Goal: Transaction & Acquisition: Purchase product/service

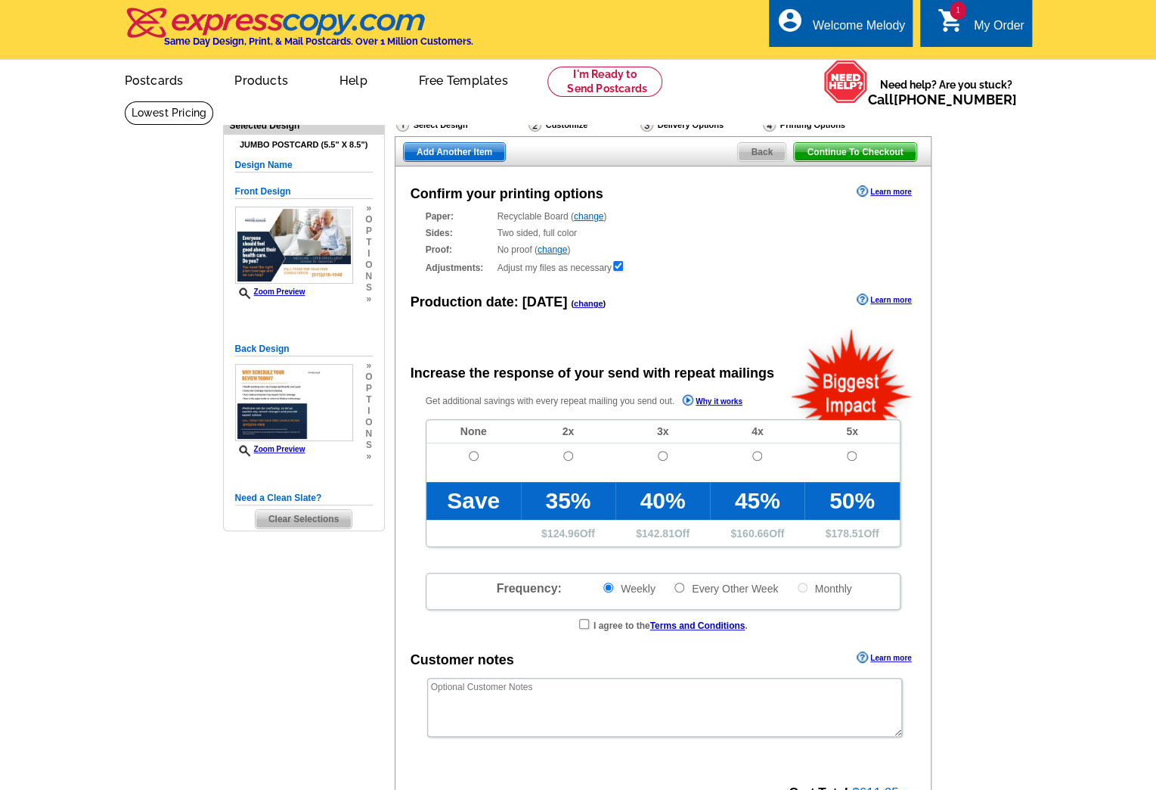
radio input "false"
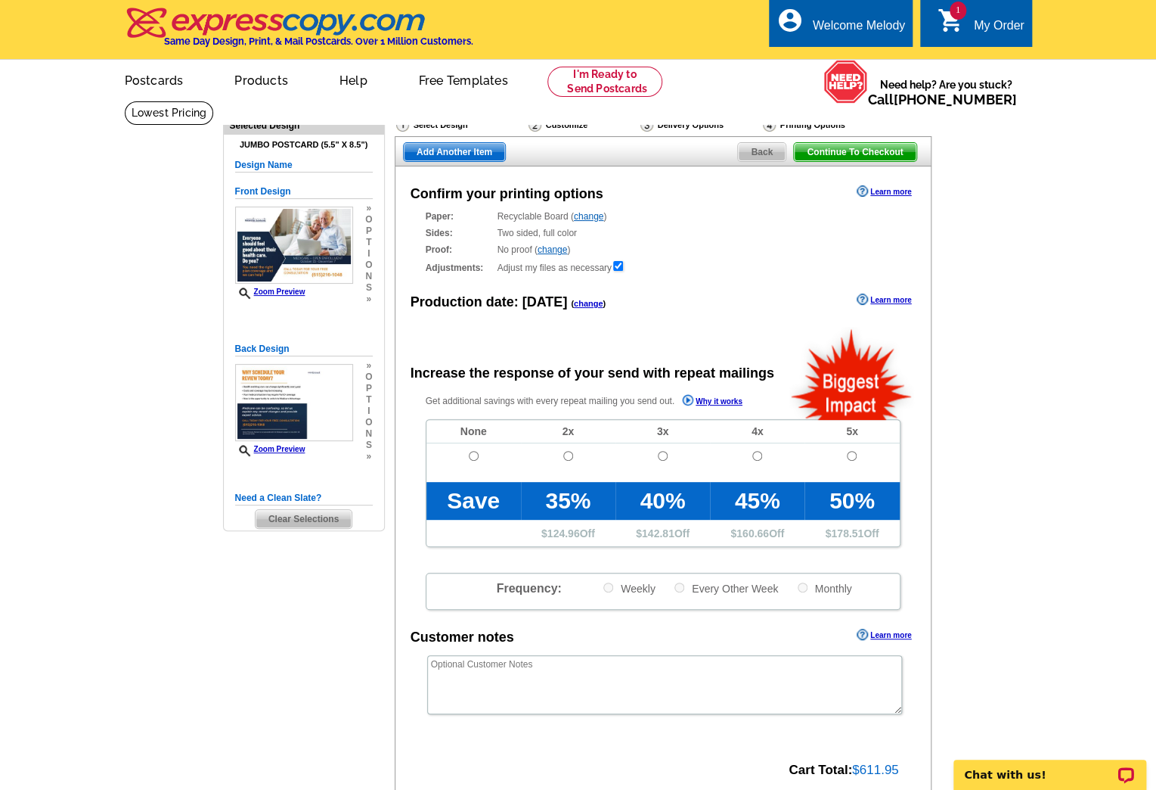
click at [998, 31] on div "My Order" at bounding box center [999, 29] width 51 height 21
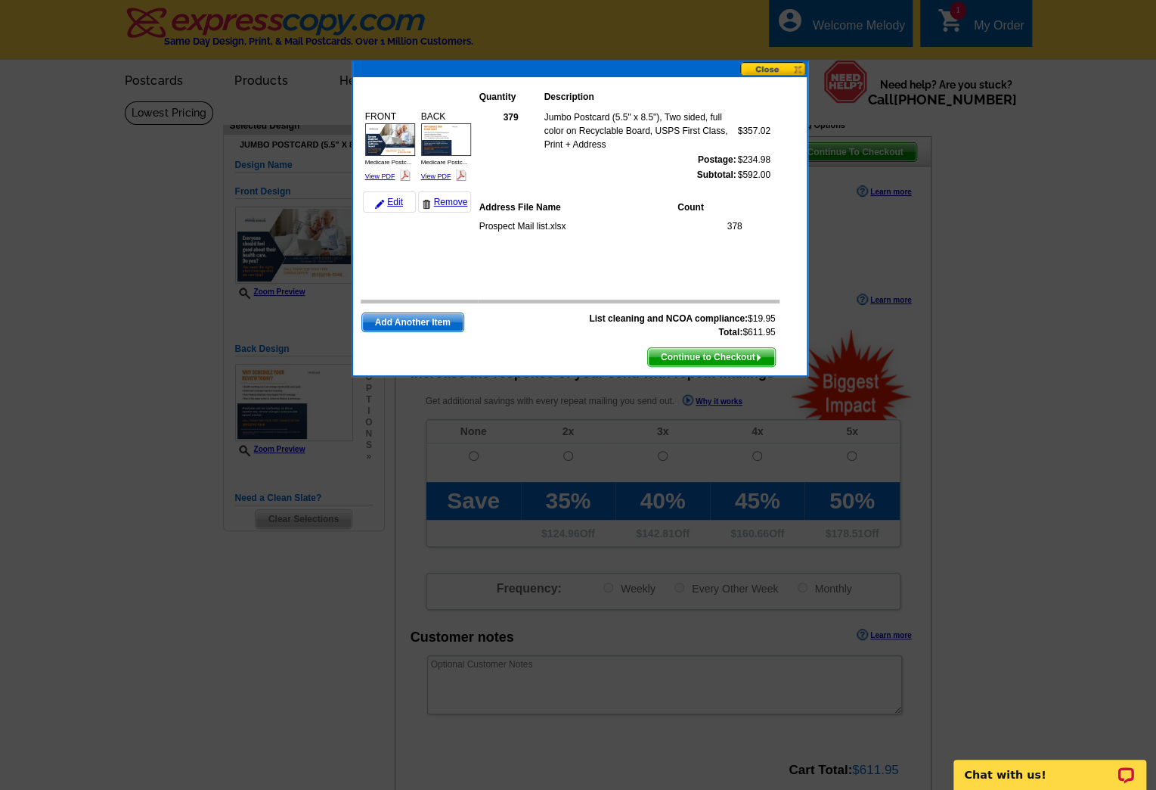
click at [697, 354] on span "Continue to Checkout" at bounding box center [711, 357] width 127 height 18
click at [736, 350] on span "Continue to Checkout" at bounding box center [711, 357] width 127 height 18
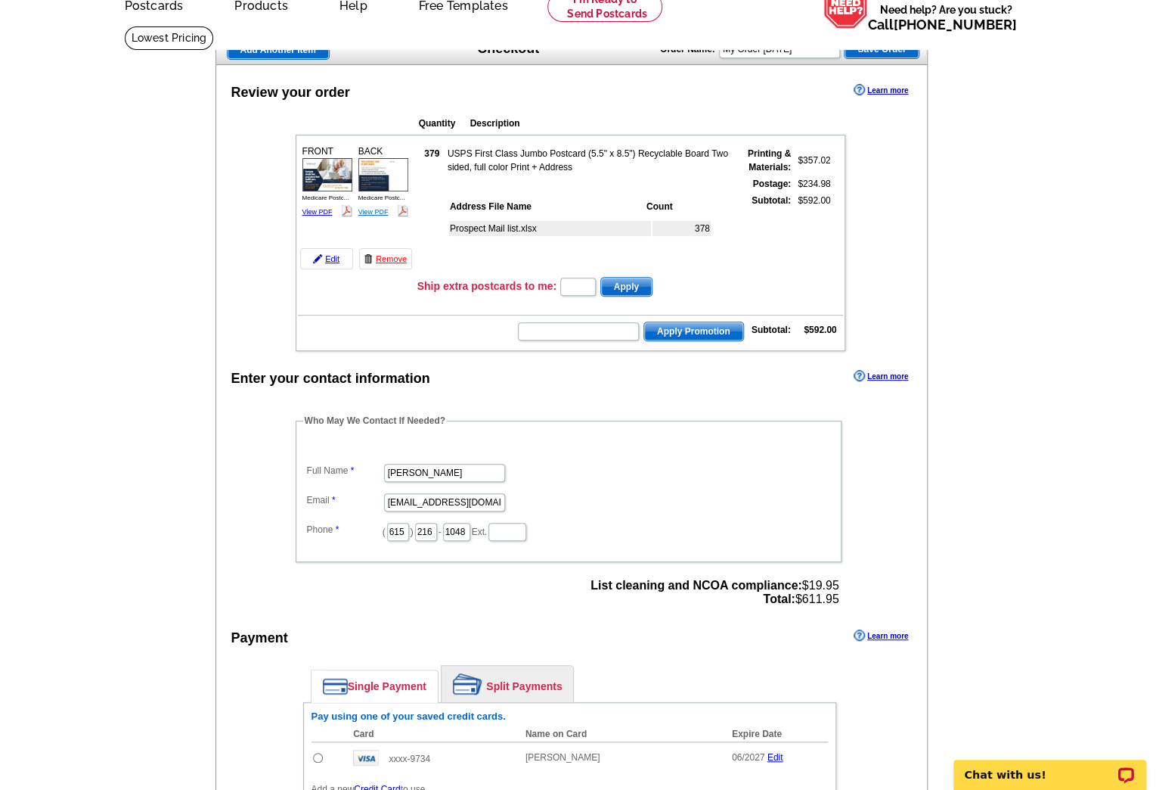
click at [360, 210] on link "View PDF" at bounding box center [374, 212] width 30 height 8
click at [595, 278] on input "text" at bounding box center [578, 287] width 36 height 18
type input "5"
click at [625, 281] on span "Apply" at bounding box center [626, 287] width 51 height 18
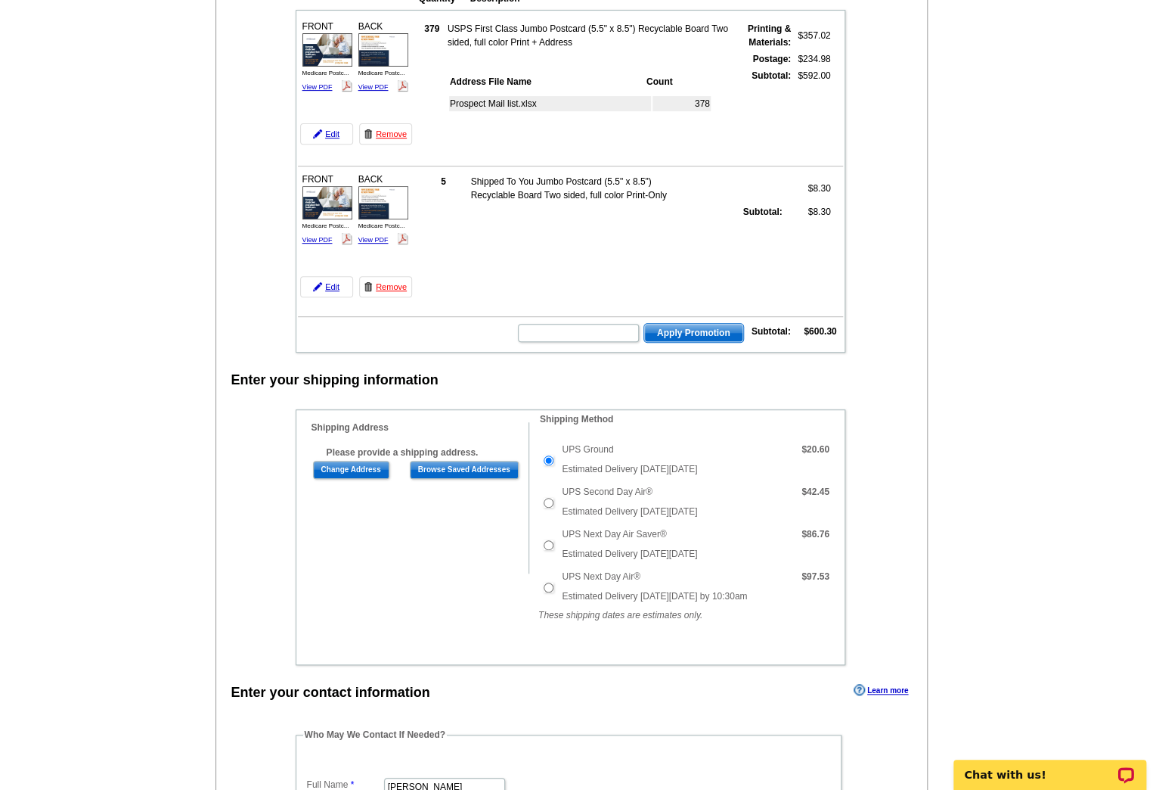
scroll to position [227, 0]
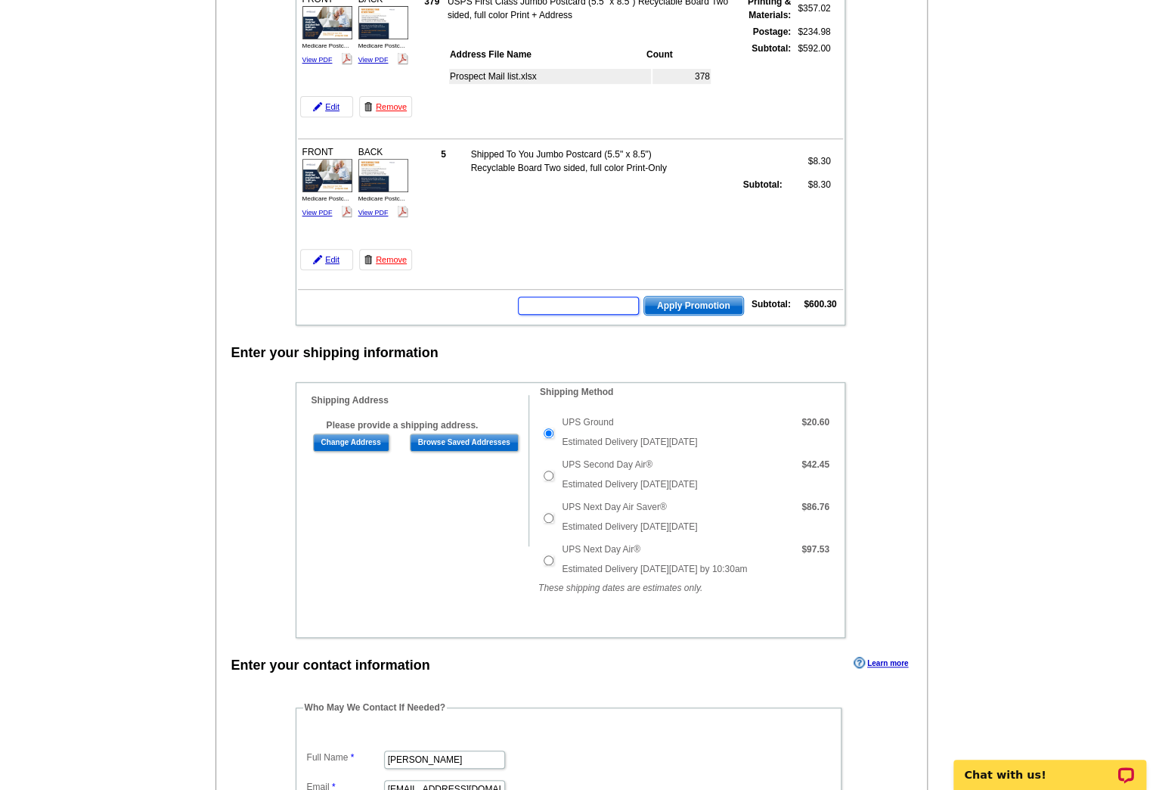
drag, startPoint x: 578, startPoint y: 300, endPoint x: 552, endPoint y: 290, distance: 27.5
click at [578, 300] on input "text" at bounding box center [578, 305] width 121 height 18
type input "HURRY40"
click at [687, 302] on span "Apply Promotion" at bounding box center [693, 305] width 99 height 18
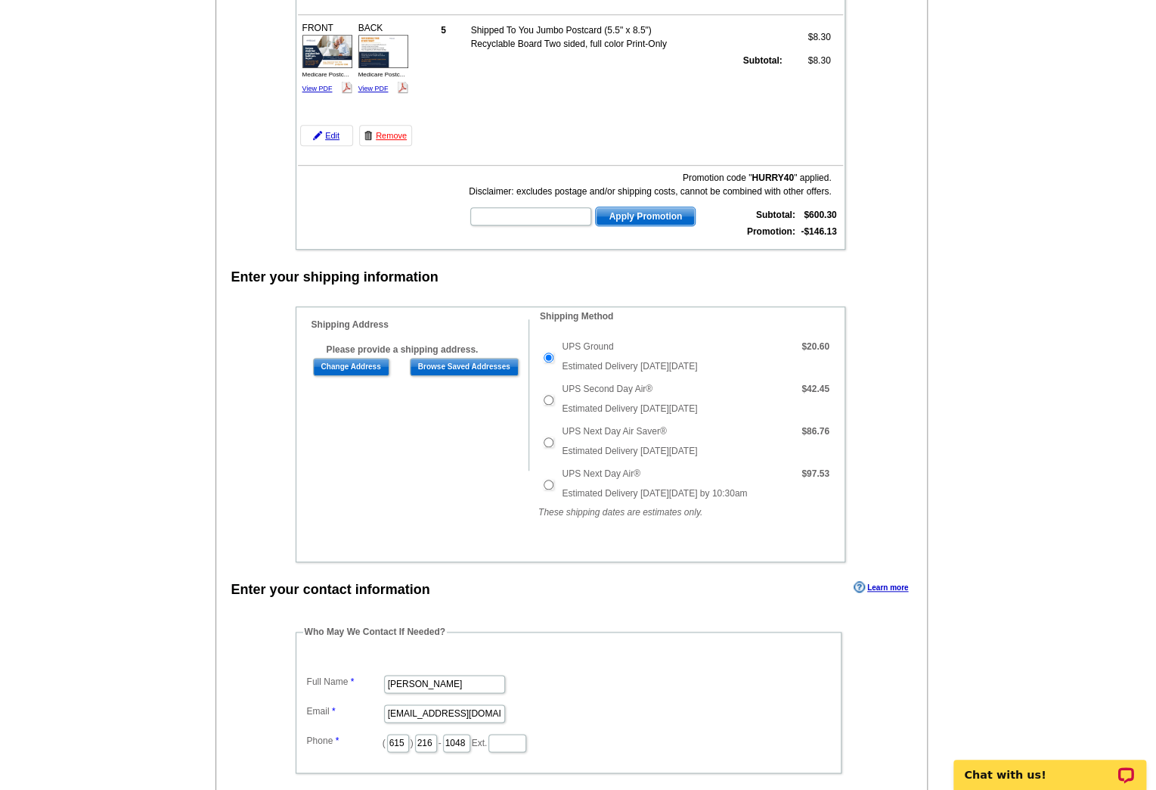
scroll to position [377, 0]
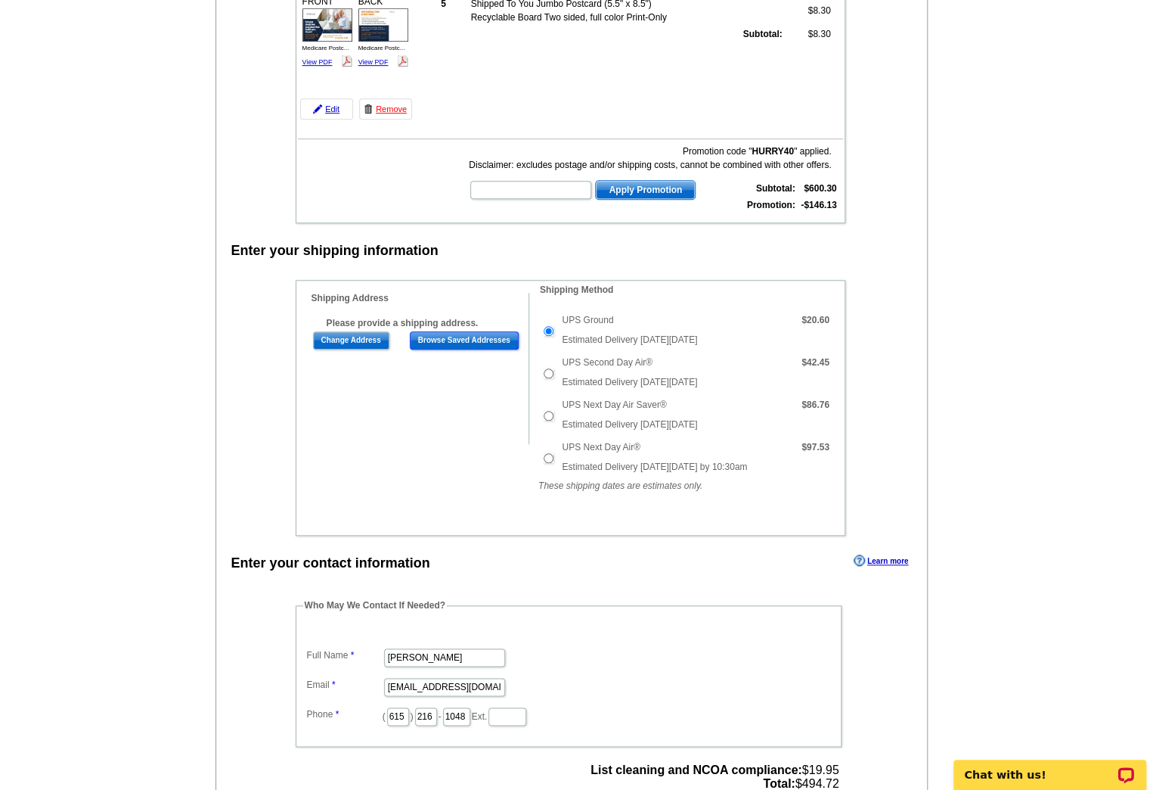
click at [470, 335] on input "Browse Saved Addresses" at bounding box center [464, 340] width 109 height 18
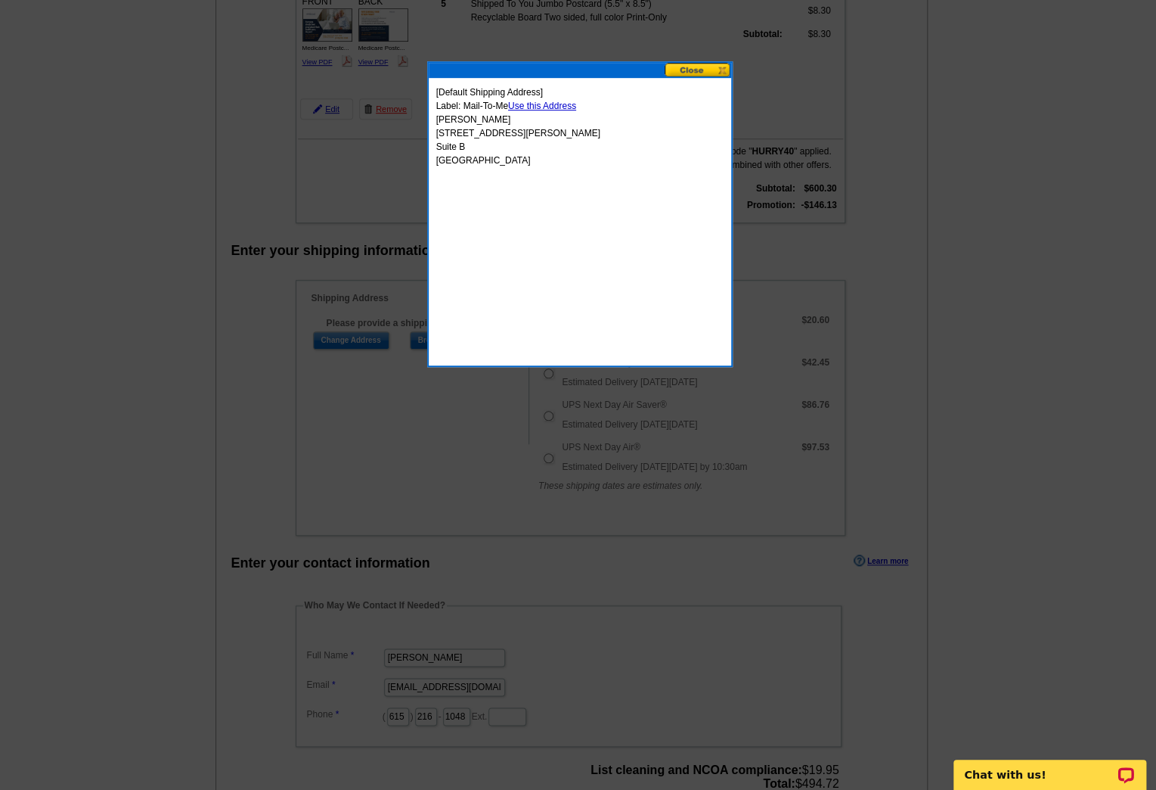
click at [563, 104] on link "Use this Address" at bounding box center [542, 106] width 68 height 11
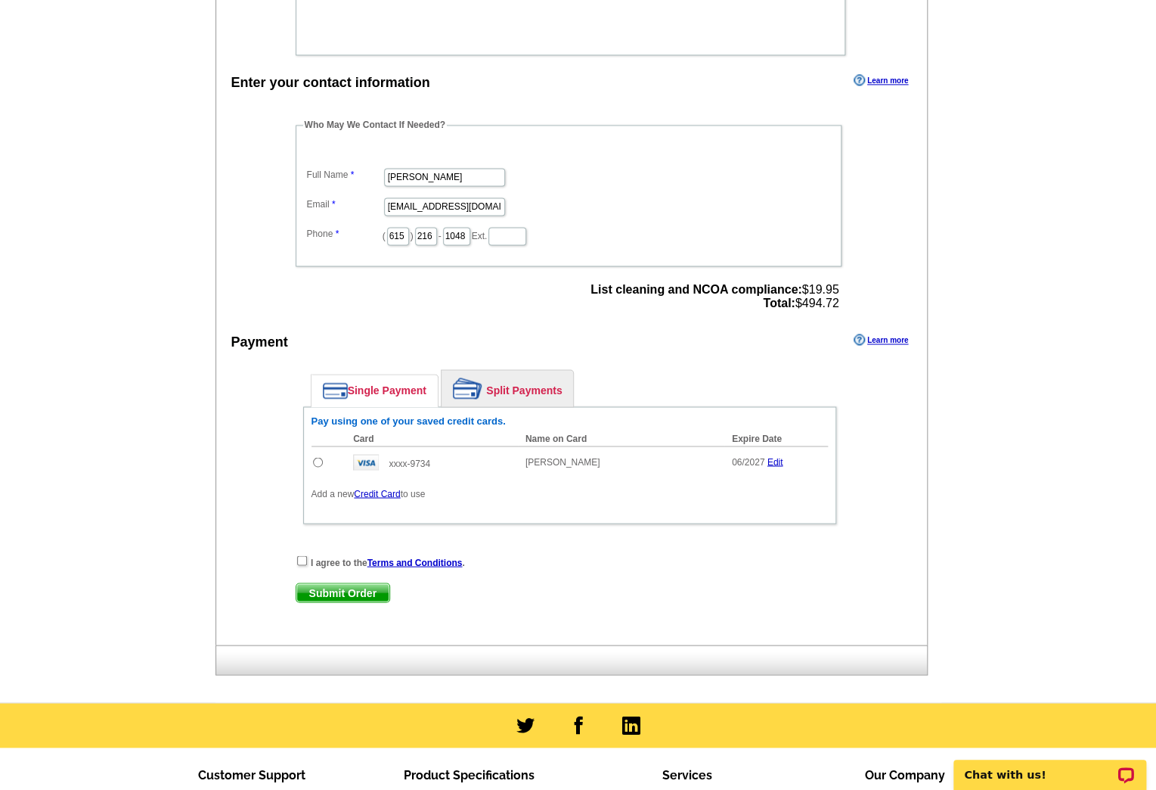
scroll to position [983, 0]
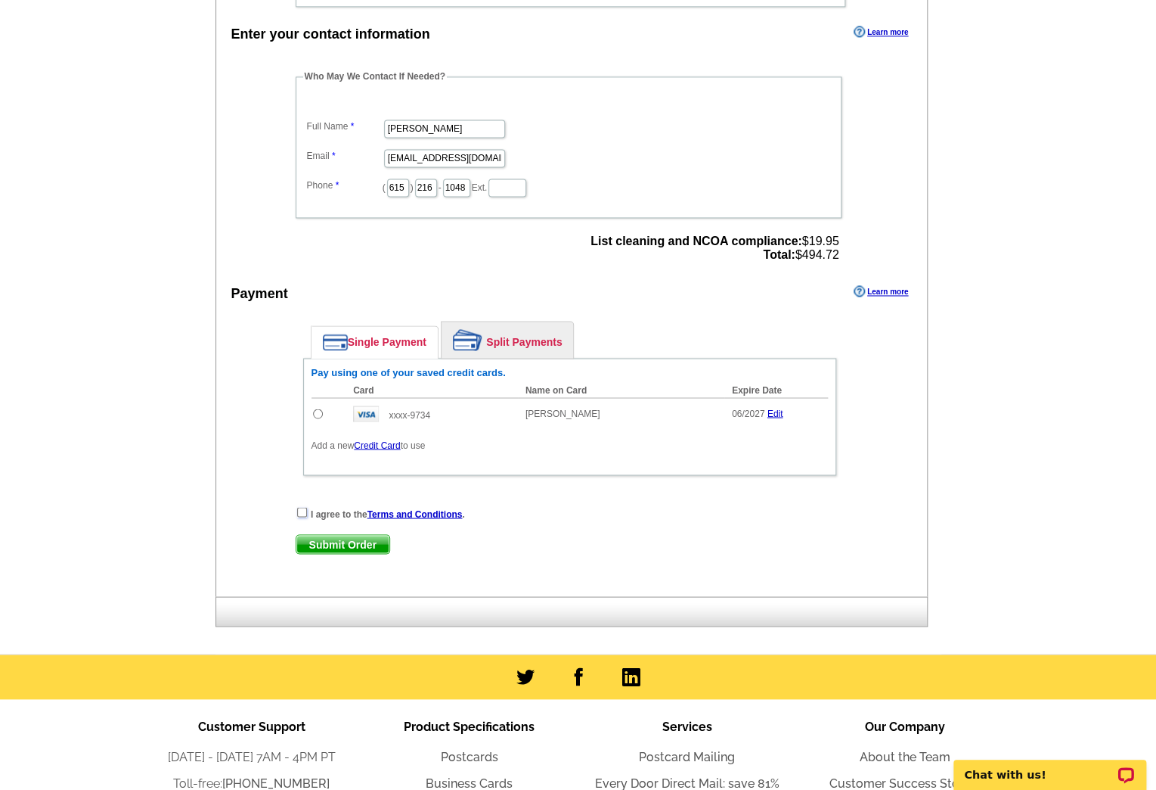
click at [300, 507] on input "checkbox" at bounding box center [302, 512] width 10 height 10
checkbox input "true"
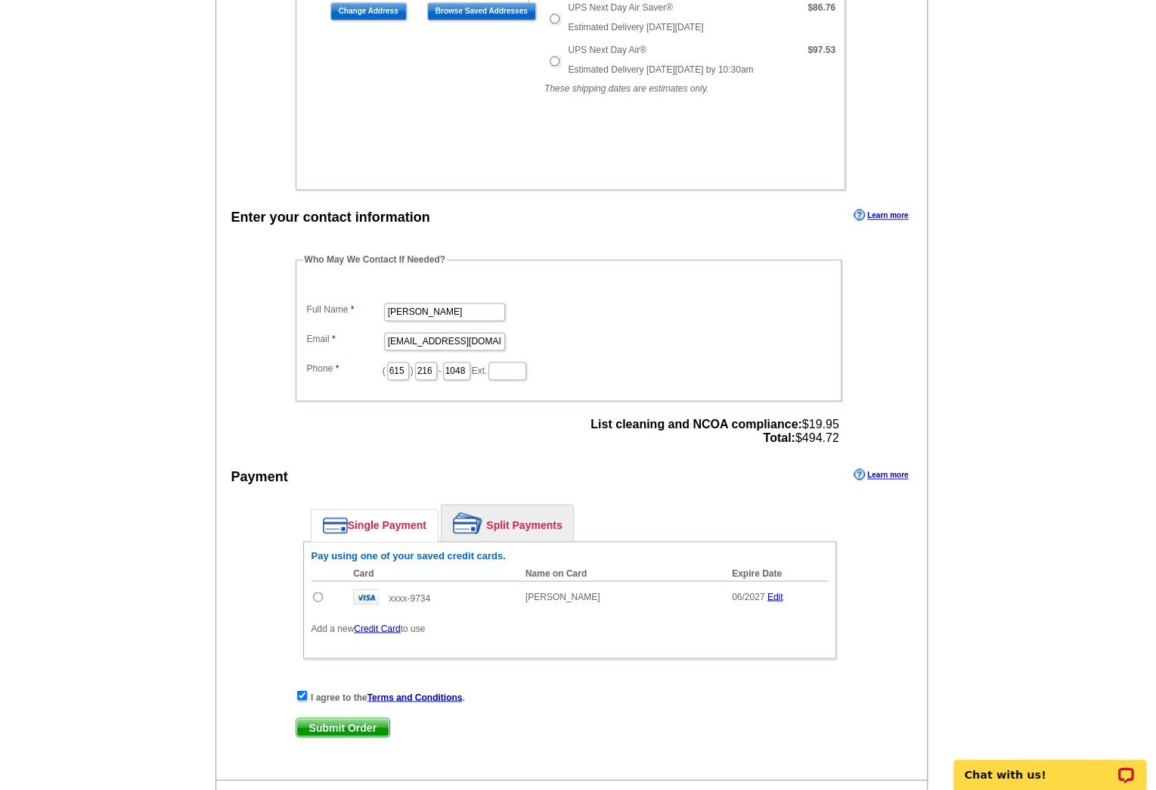
scroll to position [756, 0]
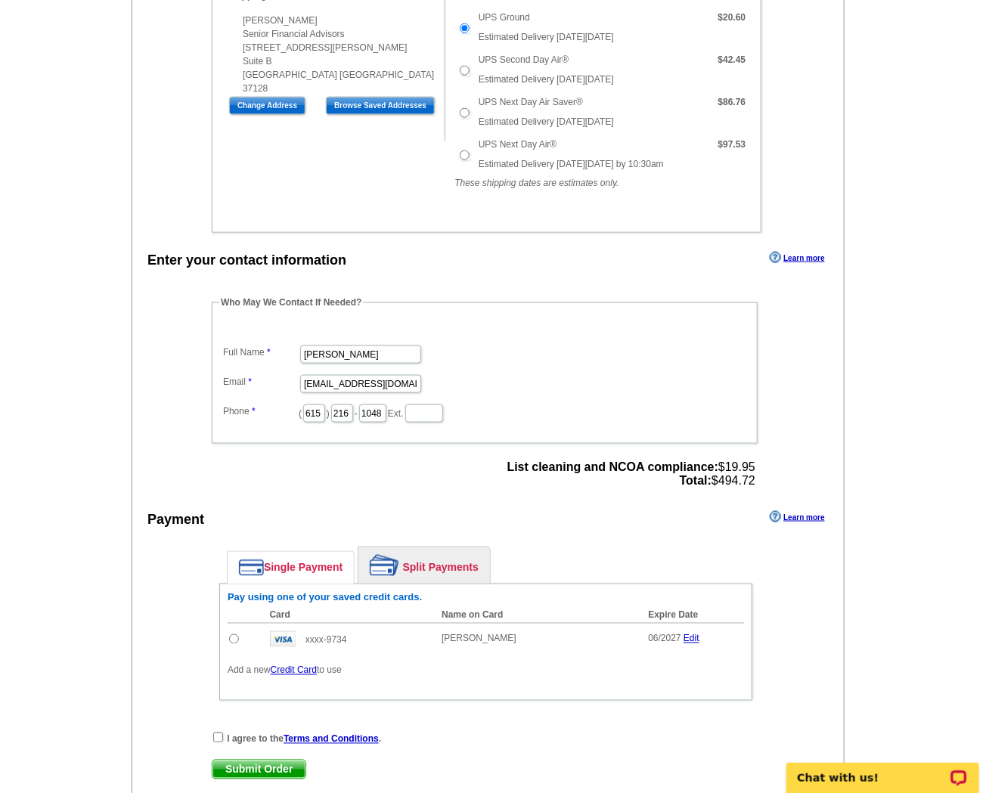
scroll to position [756, 0]
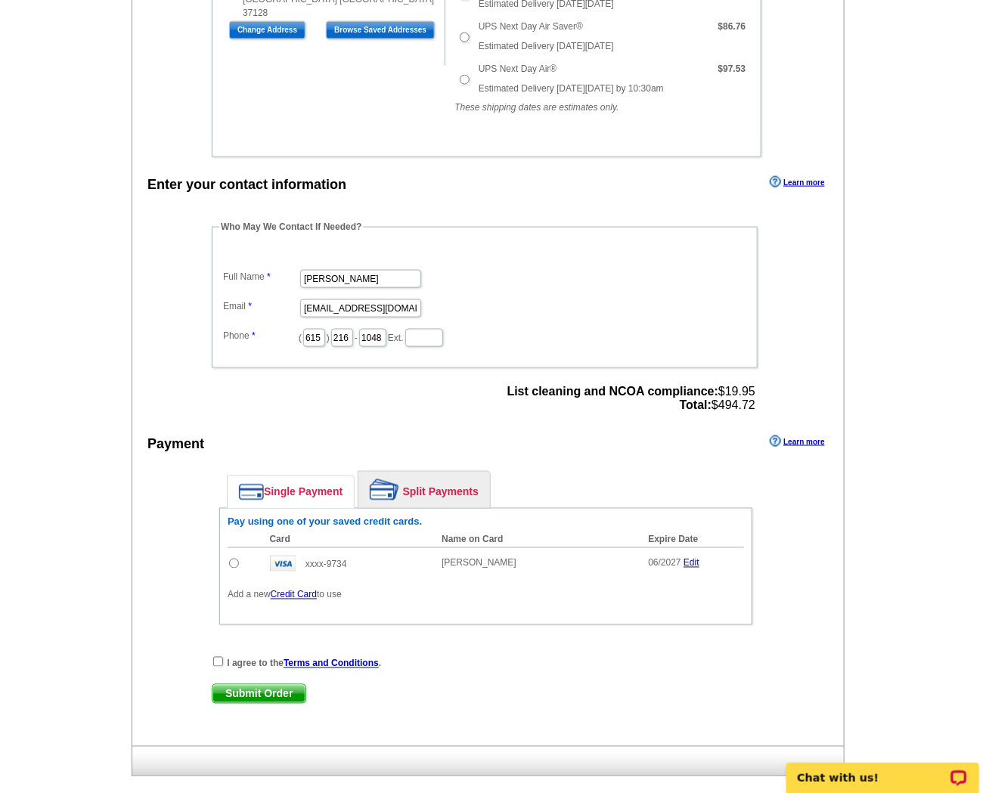
click at [107, 481] on main "Add Another Item Checkout Order Name: My Order [DATE] Save Order Review your or…" at bounding box center [494, 74] width 989 height 1459
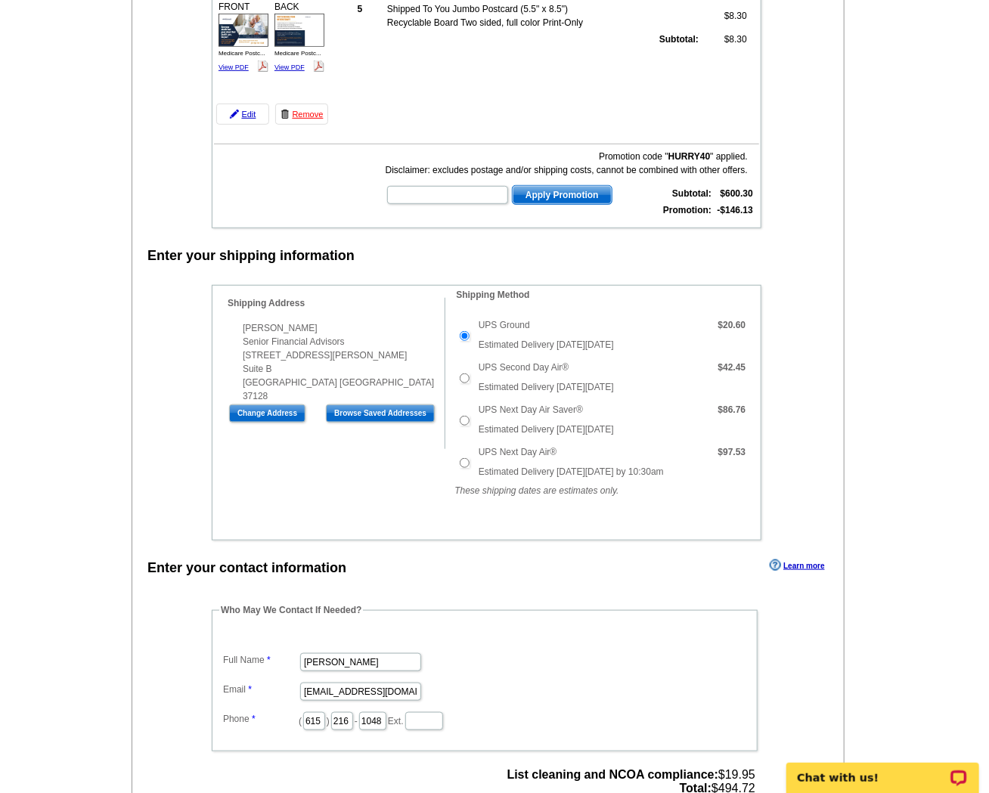
scroll to position [302, 0]
